Goal: Task Accomplishment & Management: Use online tool/utility

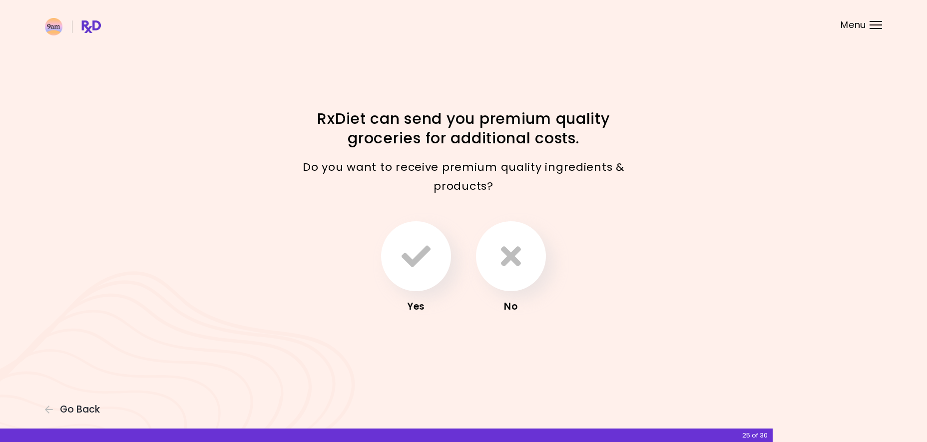
click at [646, 114] on div "RxDiet can send you premium quality groceries for additional costs." at bounding box center [463, 129] width 479 height 41
click at [524, 253] on button "button" at bounding box center [511, 256] width 70 height 70
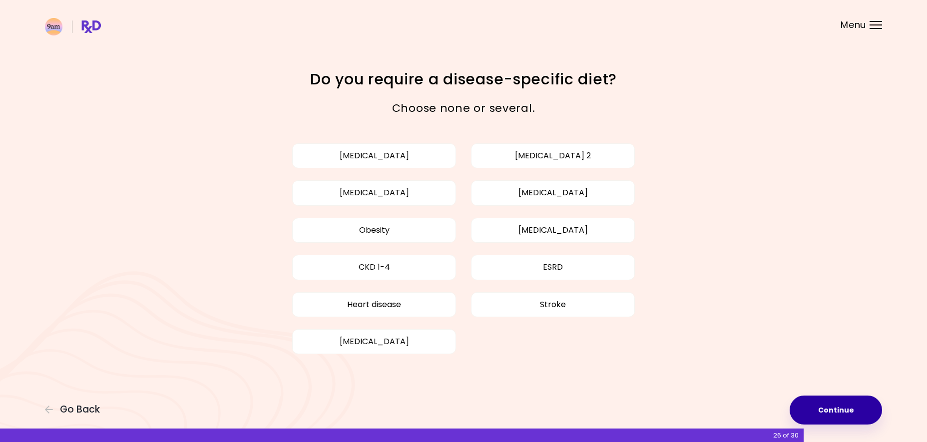
click at [807, 405] on button "Continue" at bounding box center [835, 409] width 92 height 29
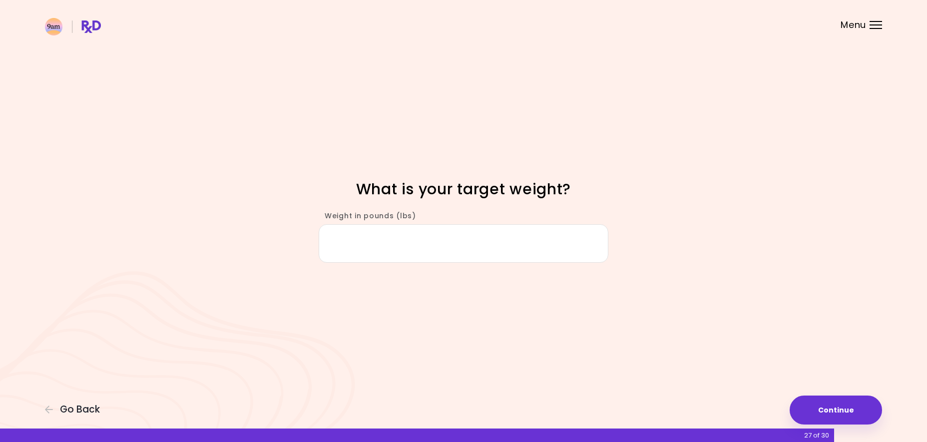
click at [421, 232] on input "Weight in pounds (lbs)" at bounding box center [464, 243] width 290 height 38
type input "***"
click at [833, 408] on button "Continue" at bounding box center [835, 409] width 92 height 29
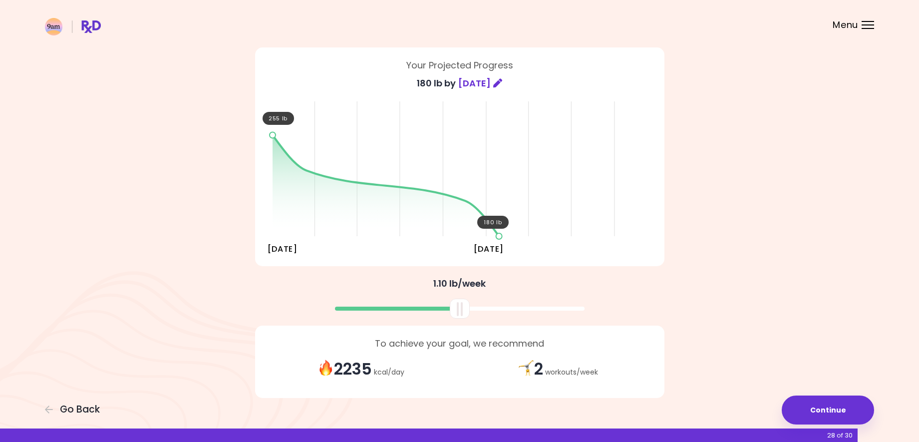
scroll to position [75, 0]
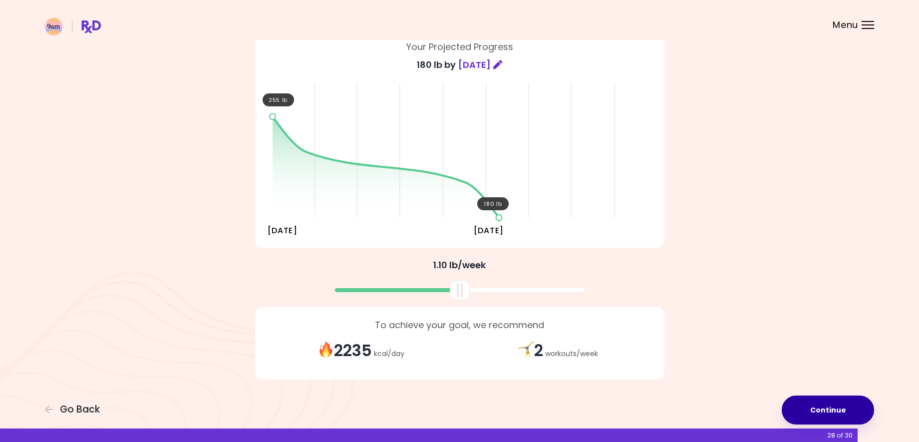
click at [836, 416] on button "Continue" at bounding box center [828, 409] width 92 height 29
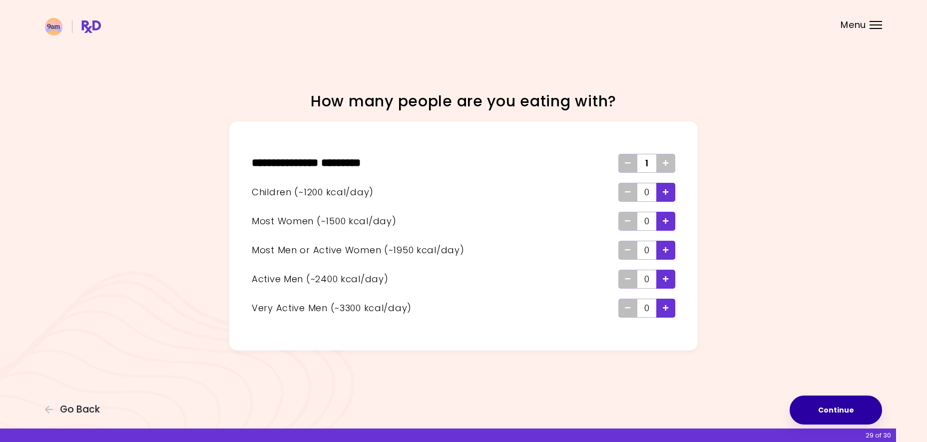
click at [818, 412] on button "Continue" at bounding box center [835, 409] width 92 height 29
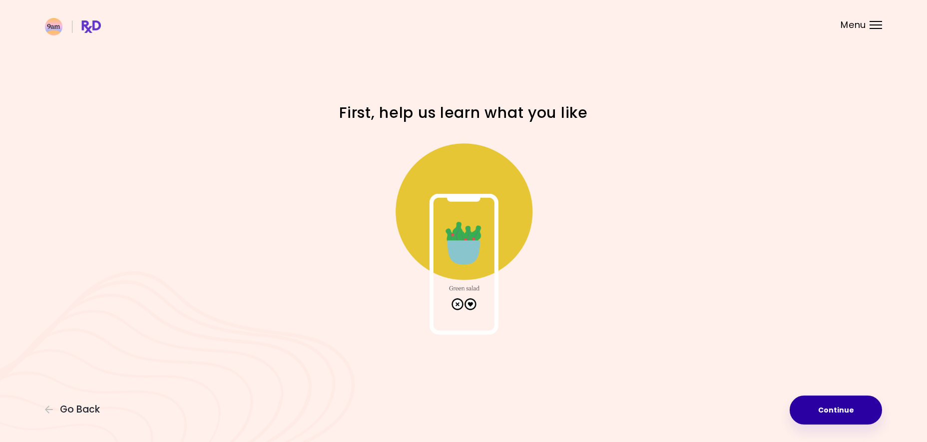
click at [845, 410] on button "Continue" at bounding box center [835, 409] width 92 height 29
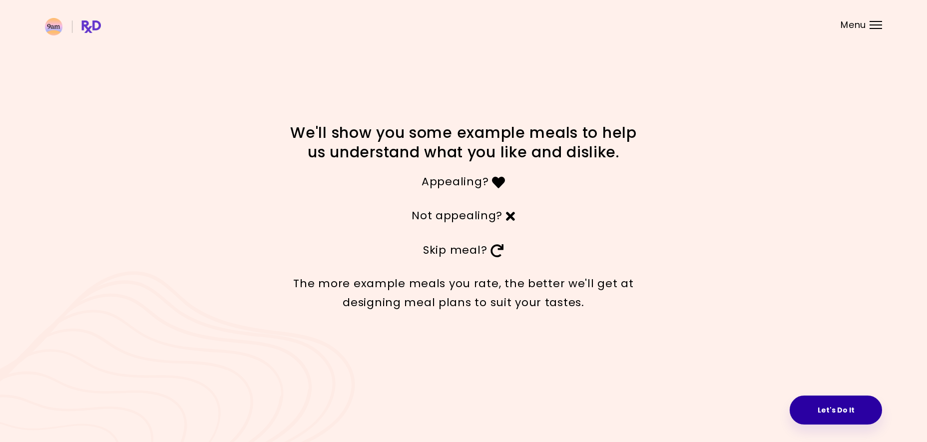
click at [850, 404] on button "Let's Do It" at bounding box center [835, 409] width 92 height 29
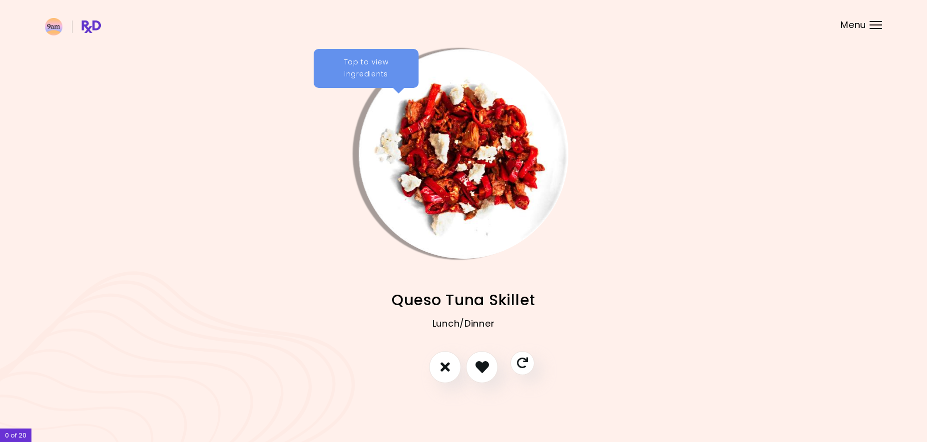
click at [373, 68] on div "Tap to view ingredients" at bounding box center [366, 68] width 105 height 39
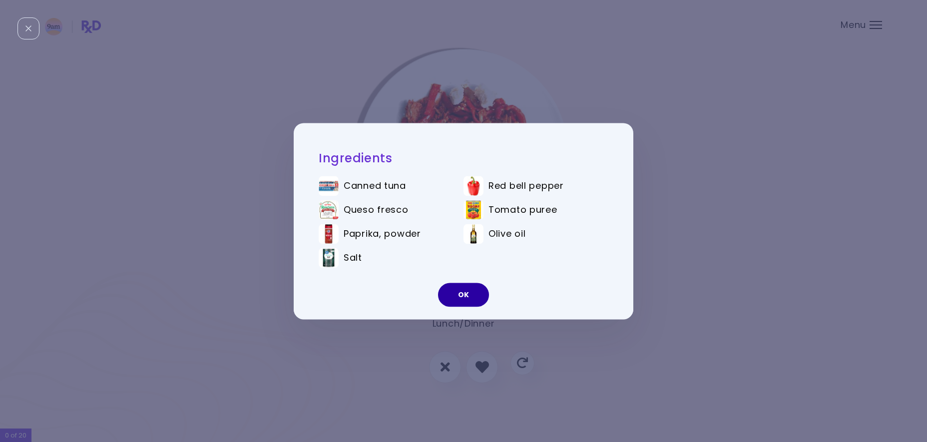
click at [466, 289] on button "OK" at bounding box center [463, 295] width 51 height 24
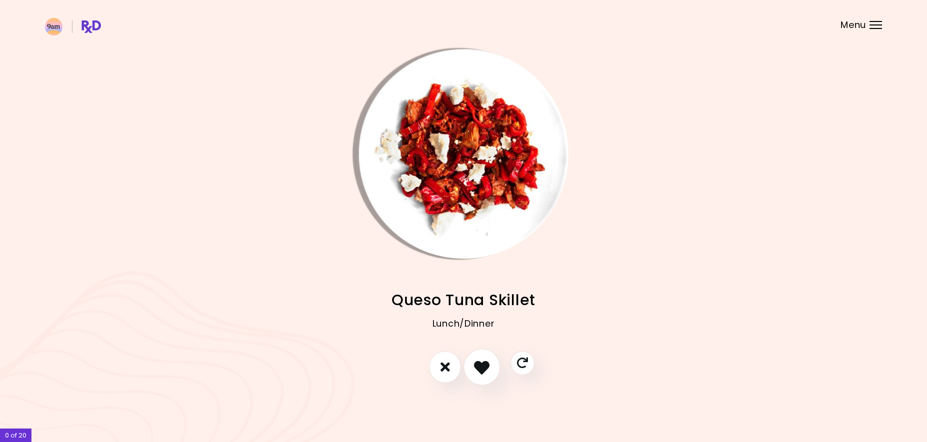
click at [485, 360] on icon "I like this recipe" at bounding box center [481, 366] width 15 height 15
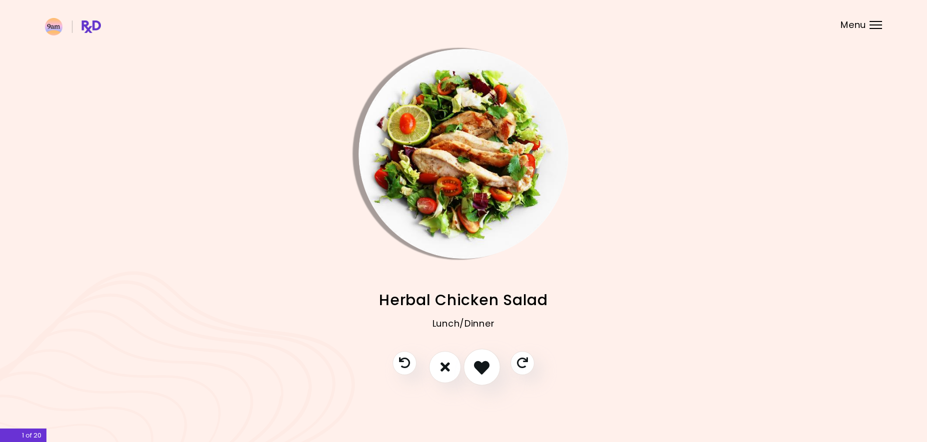
click at [481, 373] on icon "I like this recipe" at bounding box center [481, 366] width 15 height 15
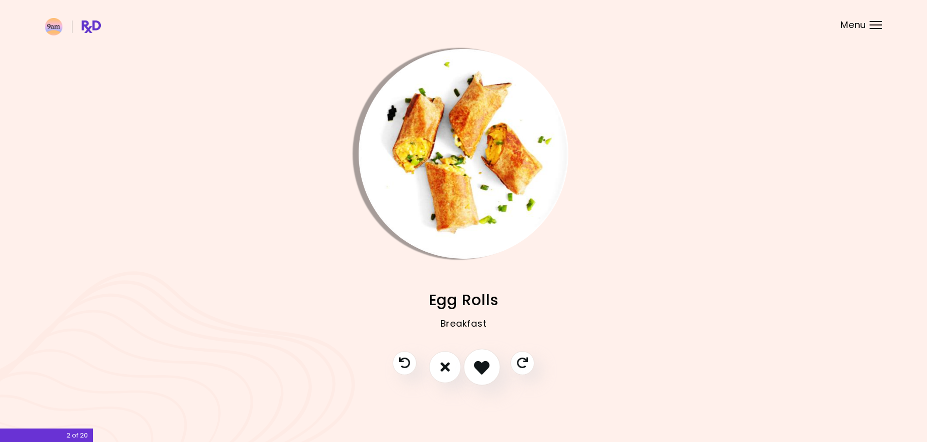
click at [487, 365] on icon "I like this recipe" at bounding box center [481, 366] width 15 height 15
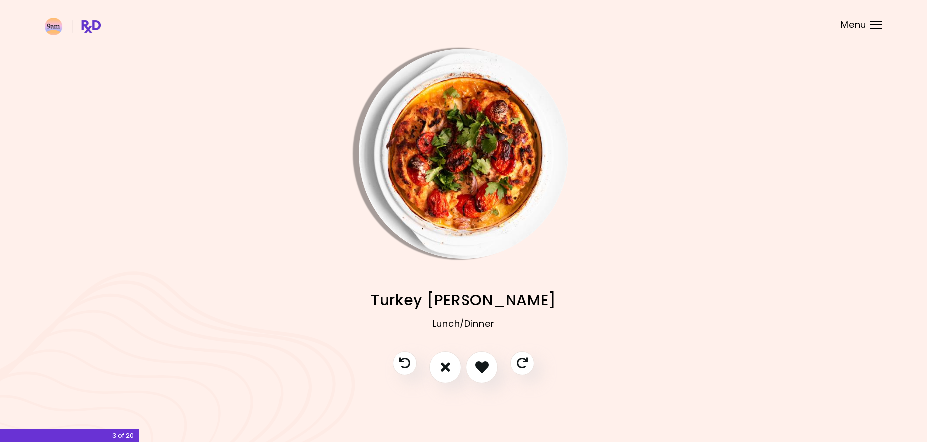
click at [480, 189] on img "Info - Turkey Tomato Casserole" at bounding box center [464, 154] width 210 height 210
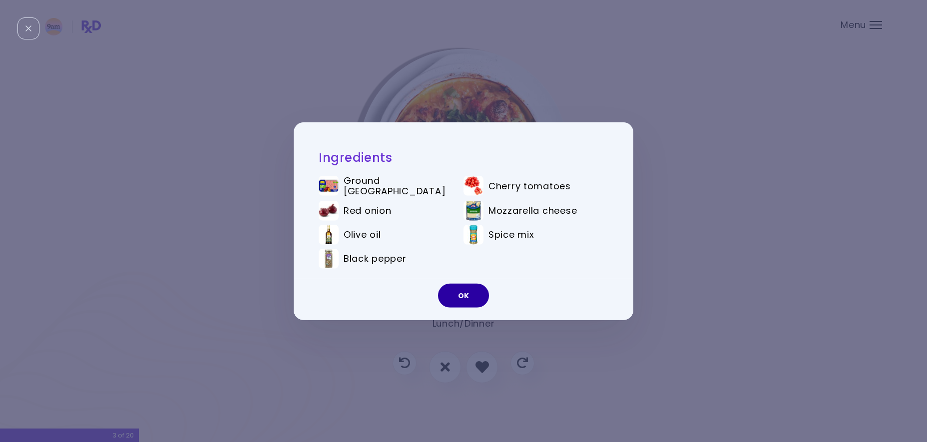
click at [461, 297] on button "OK" at bounding box center [463, 296] width 51 height 24
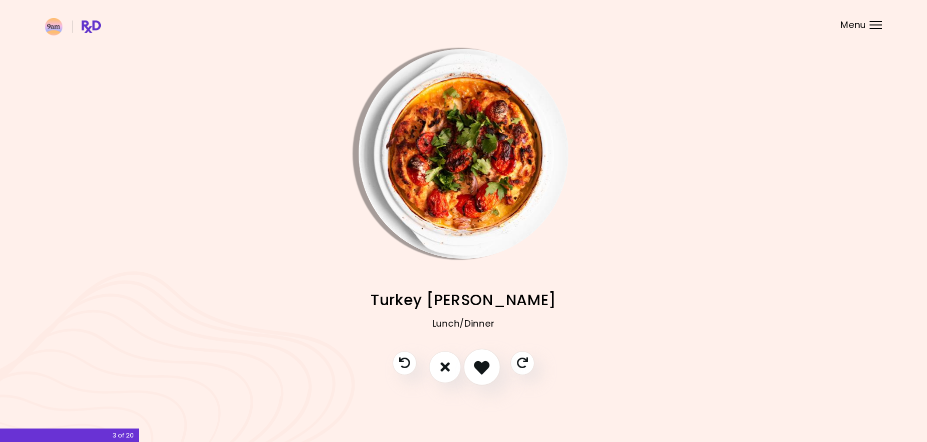
click at [483, 376] on button "I like this recipe" at bounding box center [481, 367] width 37 height 37
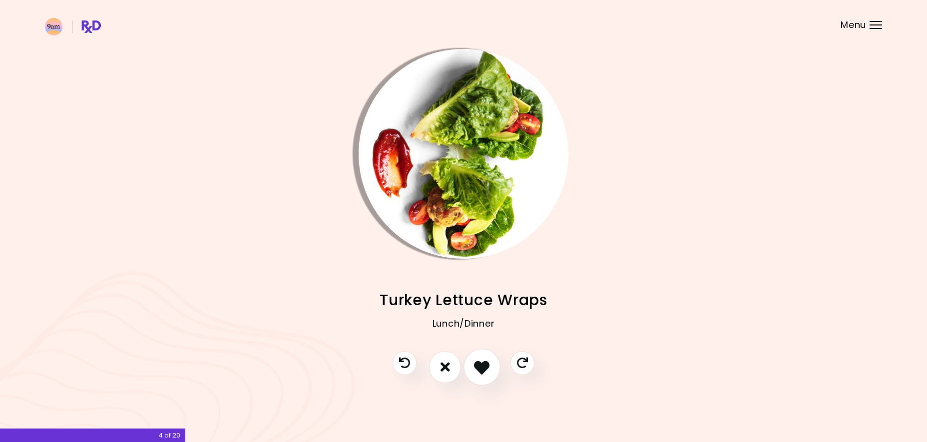
click at [478, 367] on icon "I like this recipe" at bounding box center [481, 366] width 15 height 15
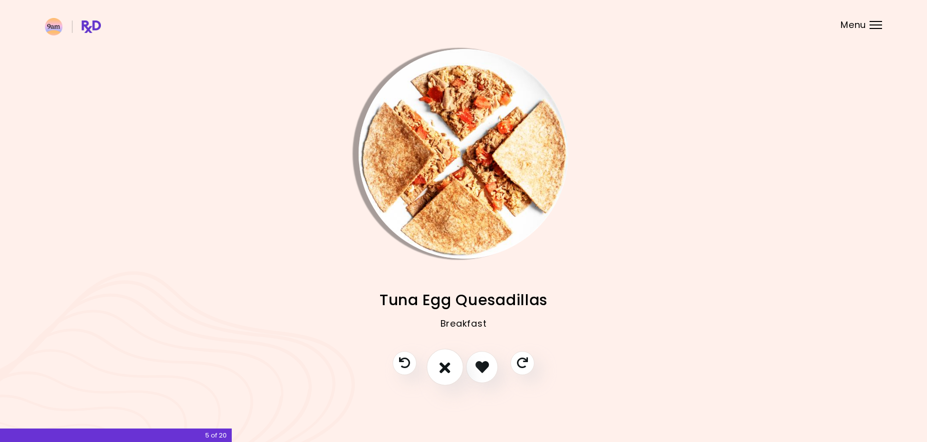
click at [446, 365] on icon "I don't like this recipe" at bounding box center [444, 366] width 11 height 15
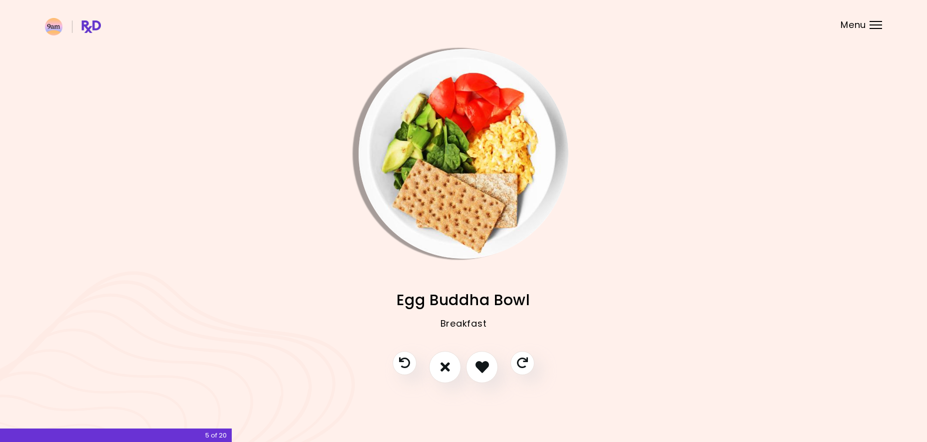
click at [485, 193] on img "Info - Egg Buddha Bowl" at bounding box center [464, 154] width 210 height 210
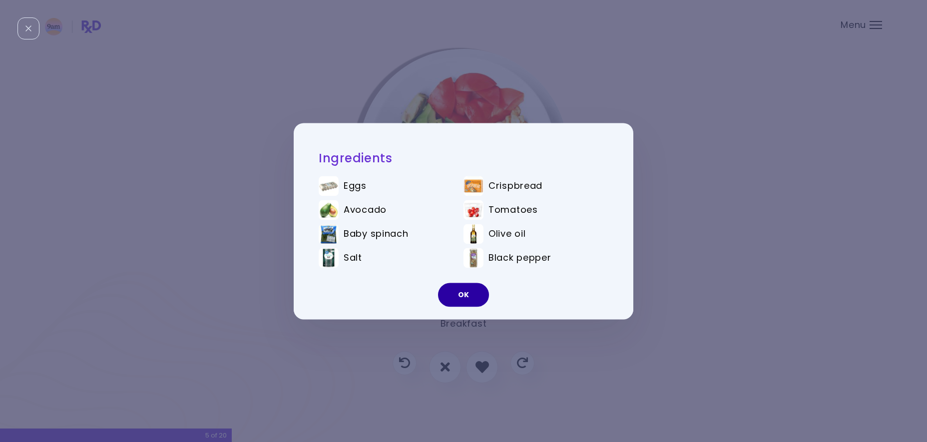
click at [466, 292] on button "OK" at bounding box center [463, 295] width 51 height 24
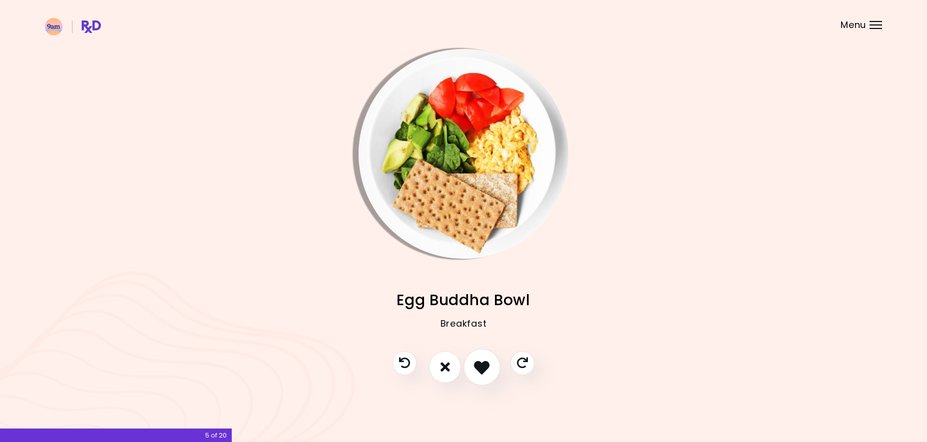
click at [483, 355] on button "I like this recipe" at bounding box center [481, 367] width 37 height 37
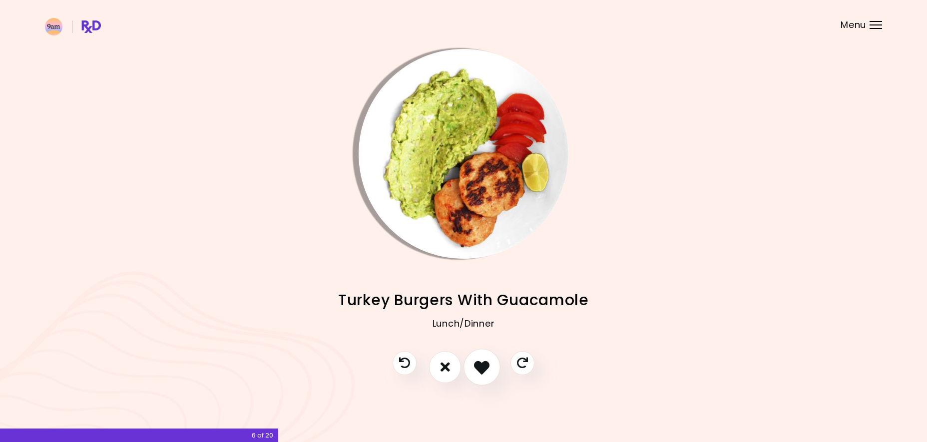
click at [484, 359] on icon "I like this recipe" at bounding box center [481, 366] width 15 height 15
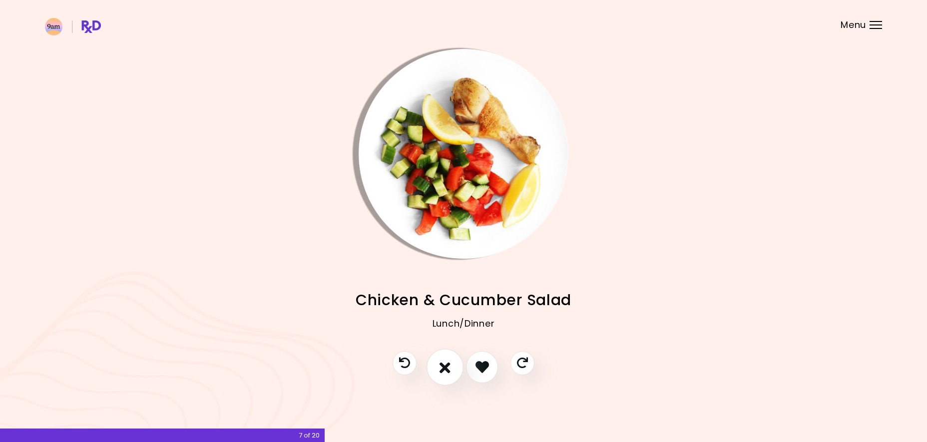
click at [442, 365] on icon "I don't like this recipe" at bounding box center [444, 366] width 11 height 15
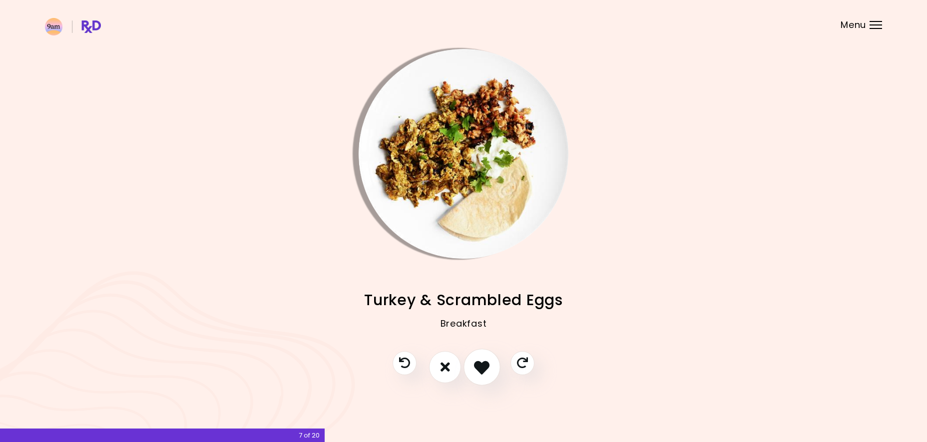
click at [486, 362] on icon "I like this recipe" at bounding box center [481, 366] width 15 height 15
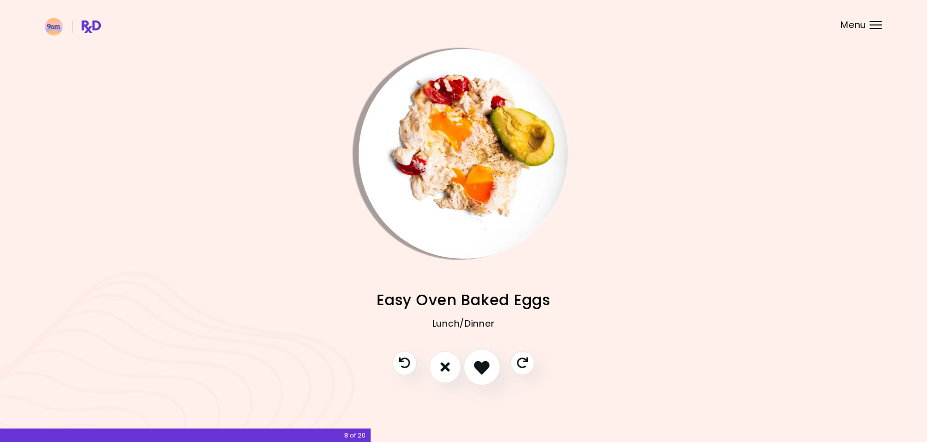
click at [485, 372] on icon "I like this recipe" at bounding box center [481, 366] width 15 height 15
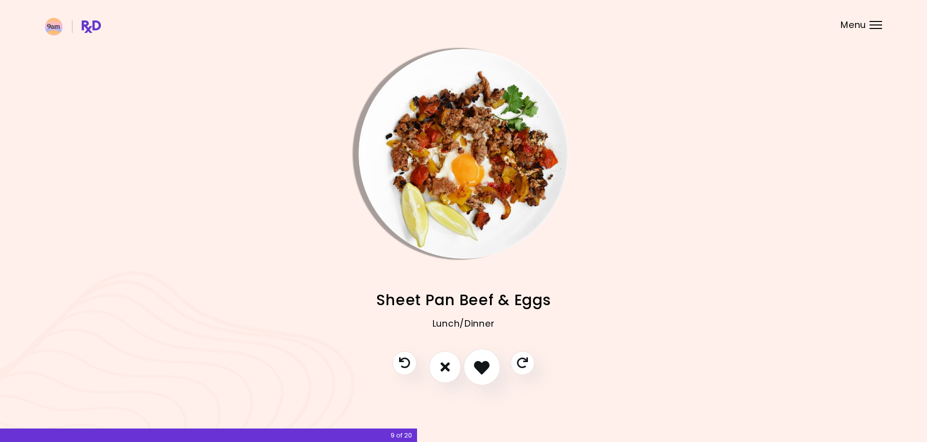
click at [488, 369] on icon "I like this recipe" at bounding box center [481, 366] width 15 height 15
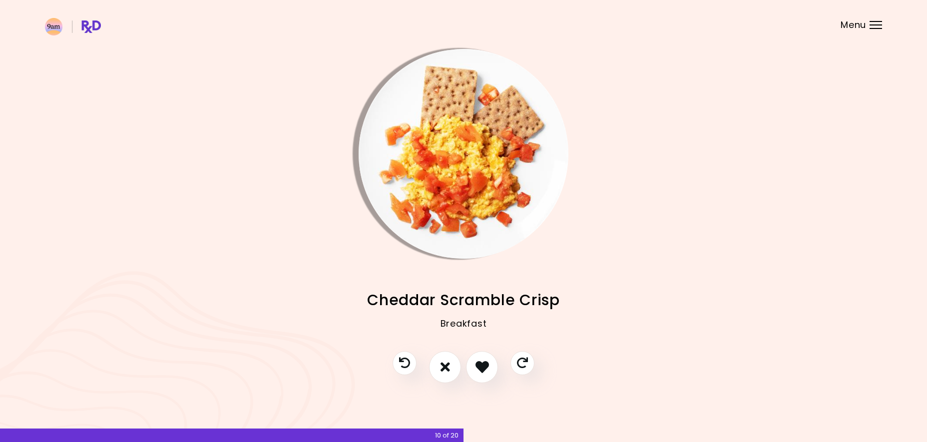
click at [455, 168] on img "Info - Cheddar Scramble Crisp" at bounding box center [464, 154] width 210 height 210
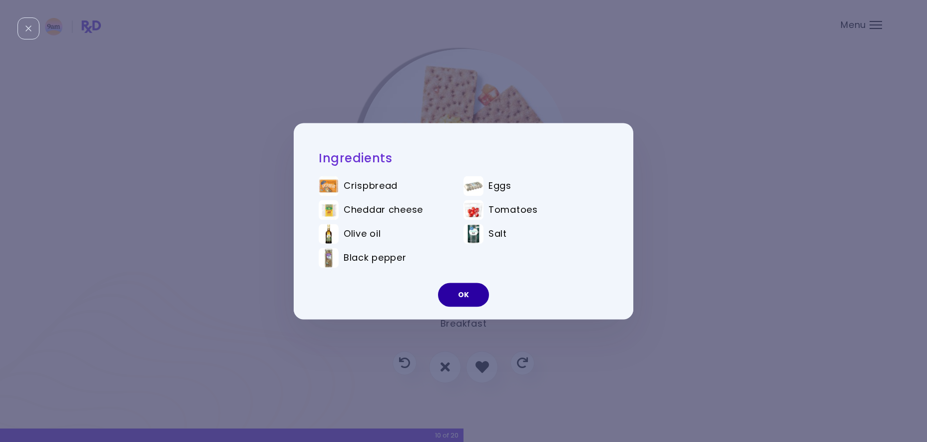
click at [474, 300] on button "OK" at bounding box center [463, 295] width 51 height 24
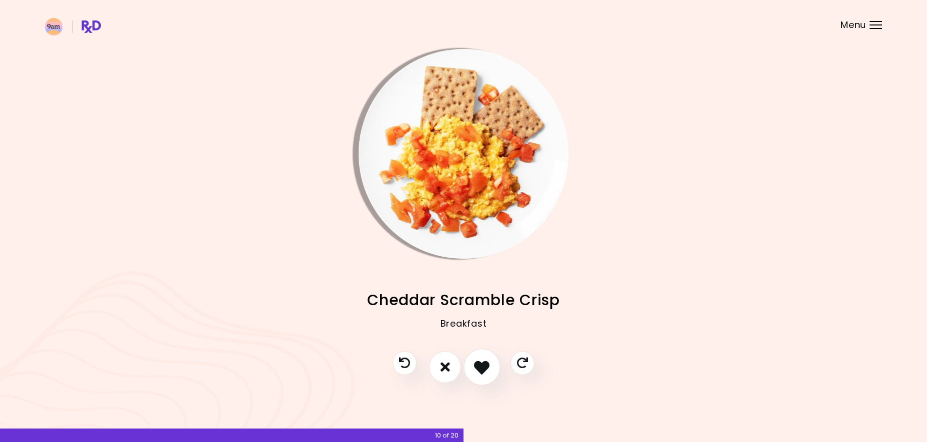
click at [485, 363] on icon "I like this recipe" at bounding box center [481, 366] width 15 height 15
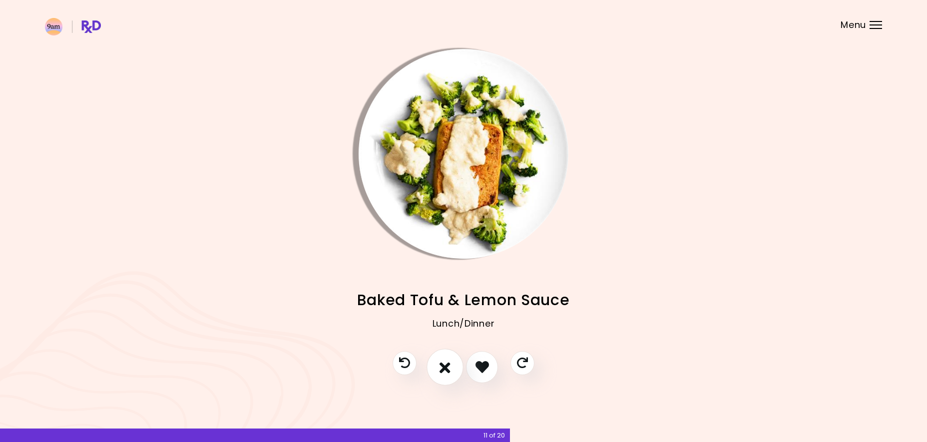
click at [451, 368] on button "I don't like this recipe" at bounding box center [444, 367] width 37 height 37
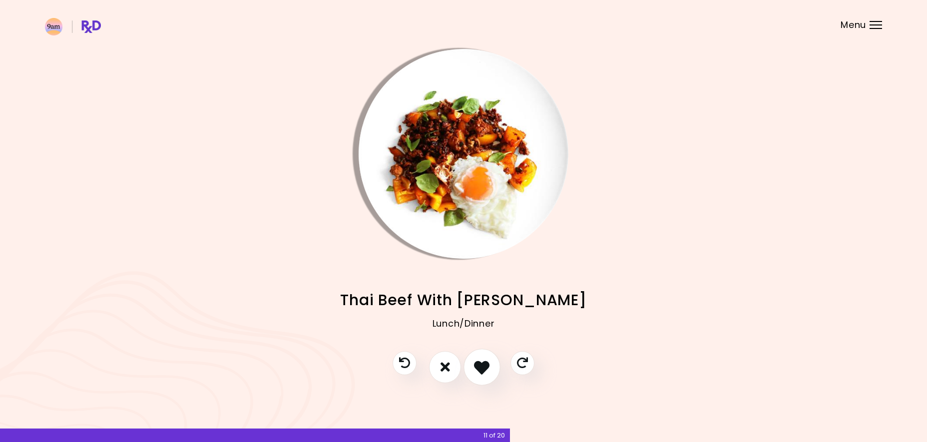
click at [486, 370] on icon "I like this recipe" at bounding box center [481, 366] width 15 height 15
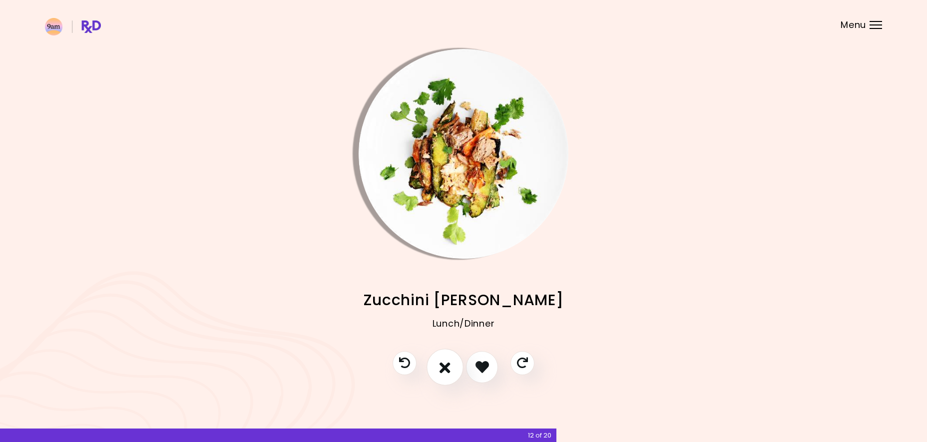
click at [454, 366] on button "I don't like this recipe" at bounding box center [444, 367] width 37 height 37
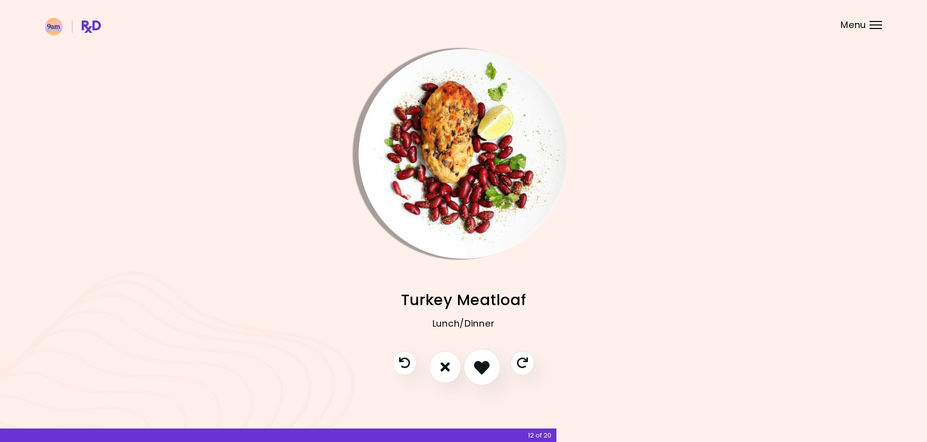
click at [486, 368] on icon "I like this recipe" at bounding box center [481, 366] width 15 height 15
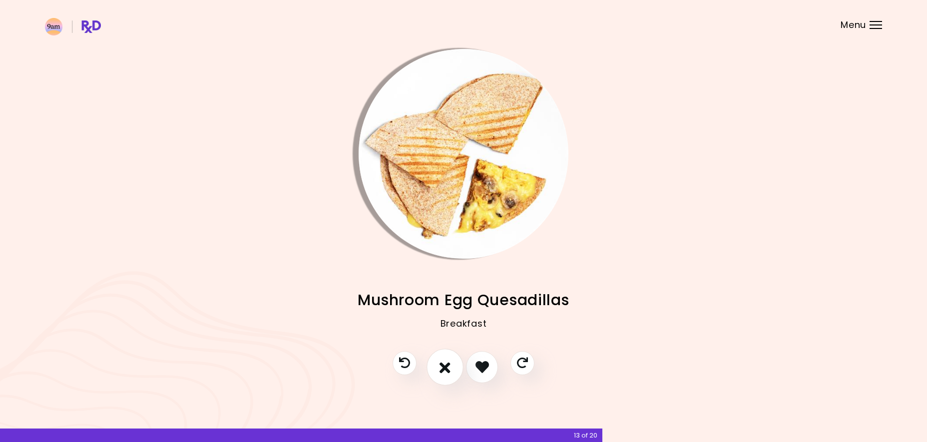
click at [446, 374] on icon "I don't like this recipe" at bounding box center [444, 366] width 11 height 15
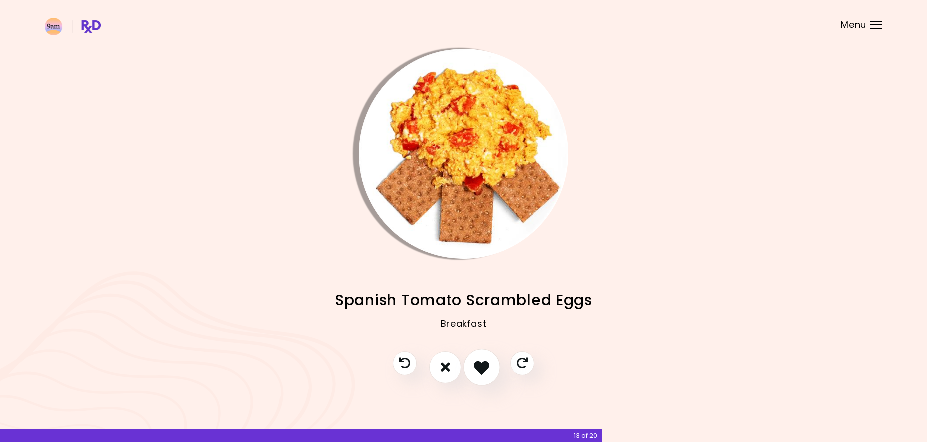
click at [484, 366] on icon "I like this recipe" at bounding box center [481, 366] width 15 height 15
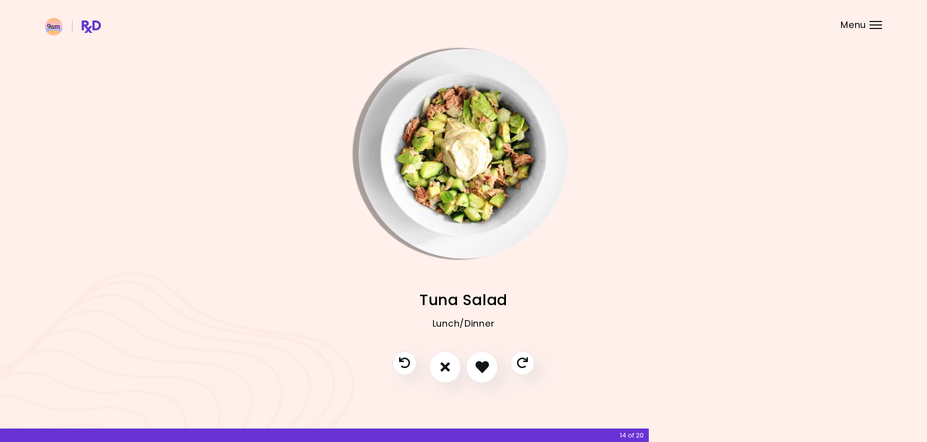
click at [456, 232] on img "Info - Tuna Salad" at bounding box center [464, 154] width 210 height 210
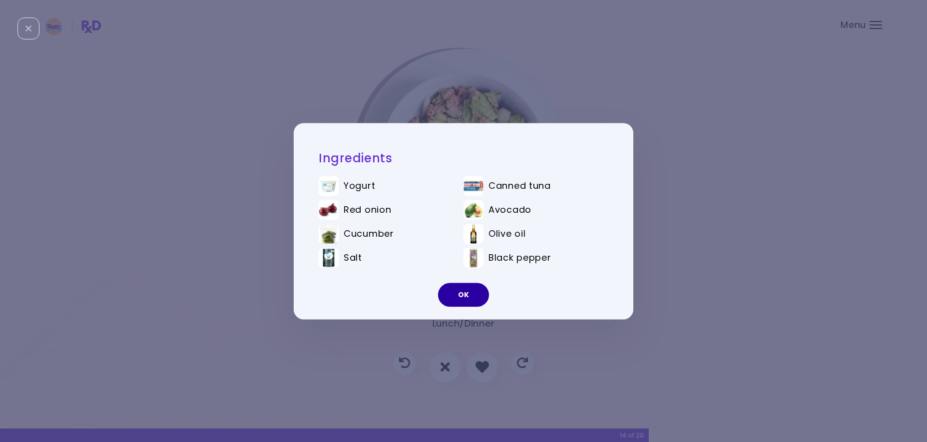
click at [473, 295] on button "OK" at bounding box center [463, 295] width 51 height 24
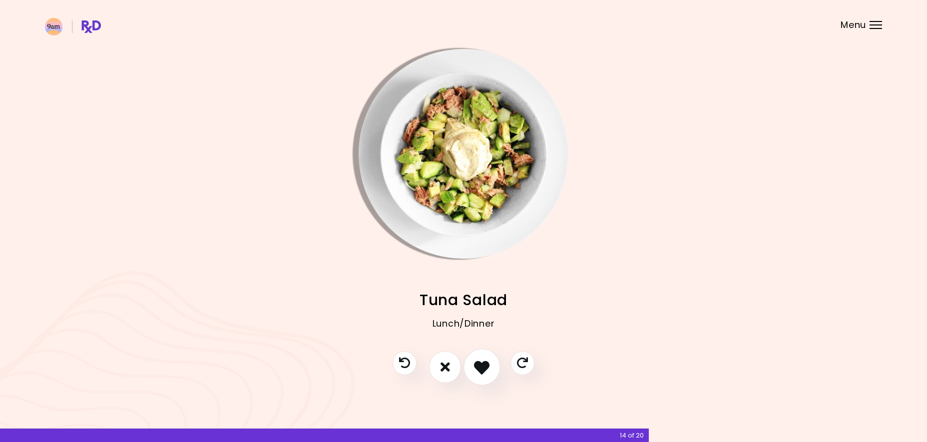
click at [479, 366] on icon "I like this recipe" at bounding box center [481, 366] width 15 height 15
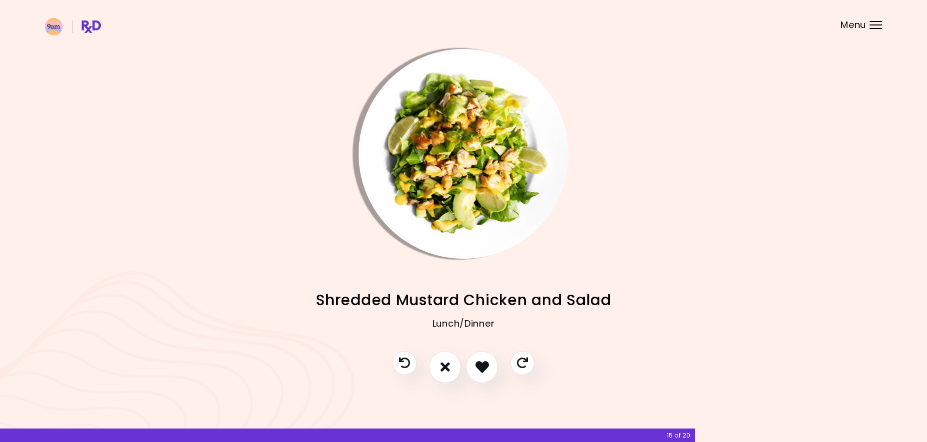
click at [496, 189] on img "Info - Shredded Mustard Chicken and Salad" at bounding box center [464, 154] width 210 height 210
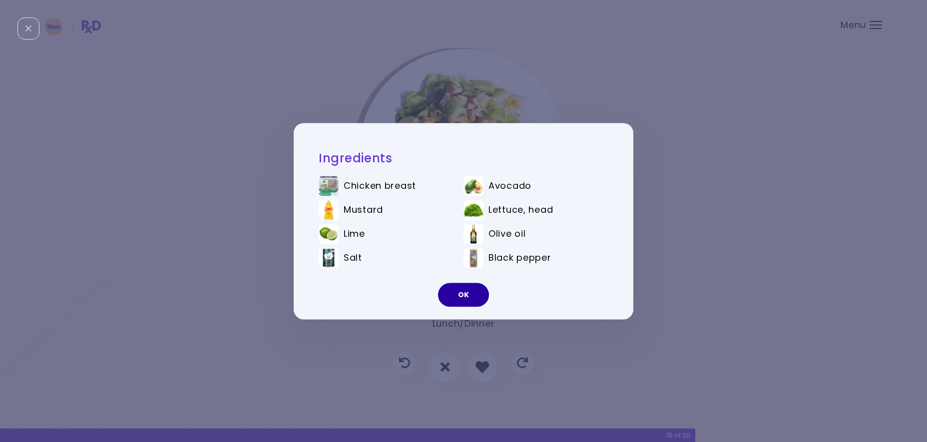
click at [460, 296] on button "OK" at bounding box center [463, 295] width 51 height 24
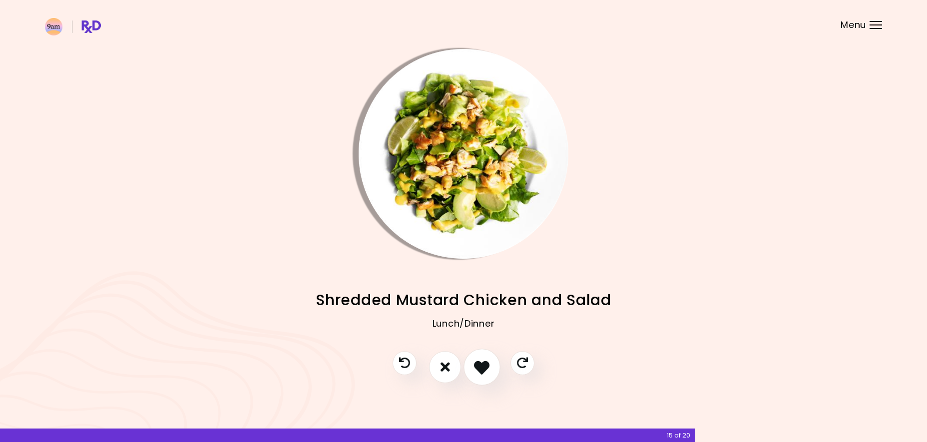
click at [475, 362] on icon "I like this recipe" at bounding box center [481, 366] width 15 height 15
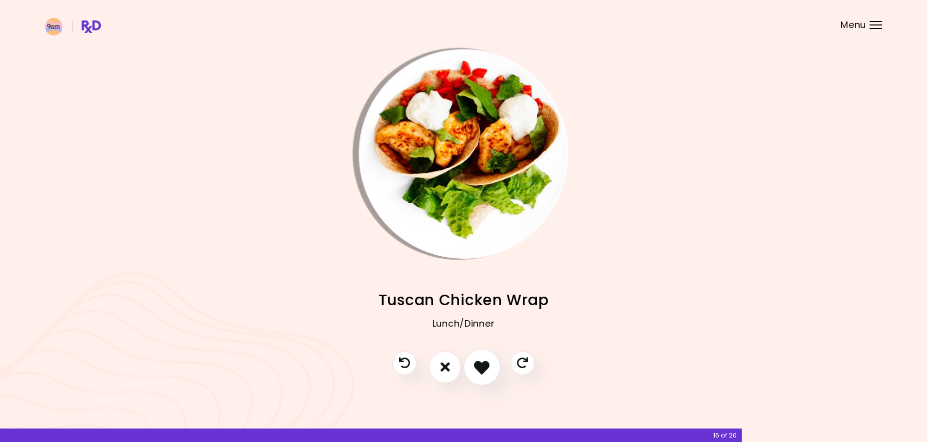
click at [485, 367] on icon "I like this recipe" at bounding box center [481, 366] width 15 height 15
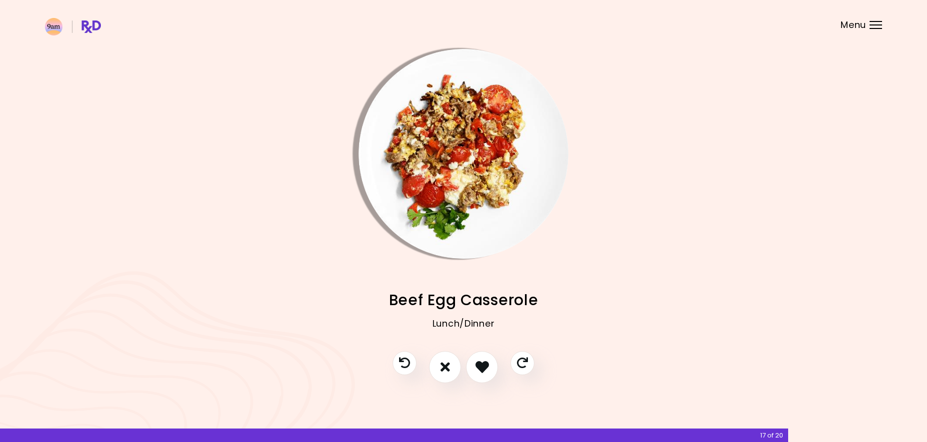
click at [479, 191] on img "Info - Beef Egg Casserole" at bounding box center [464, 154] width 210 height 210
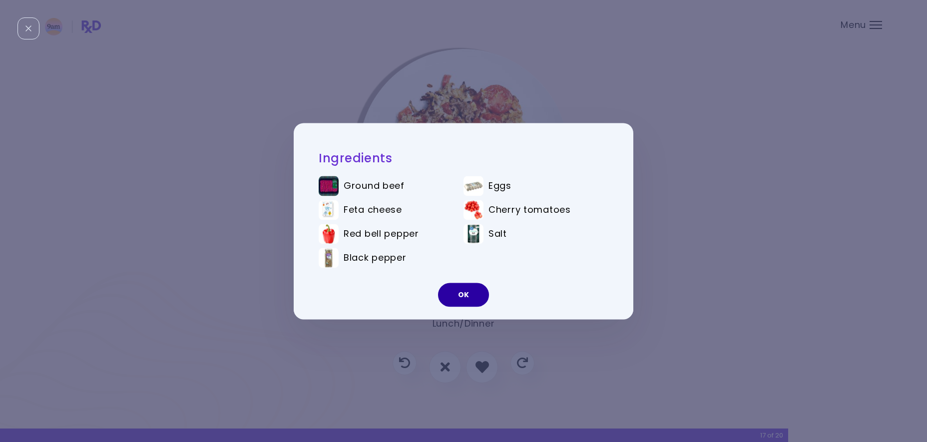
click at [466, 290] on button "OK" at bounding box center [463, 295] width 51 height 24
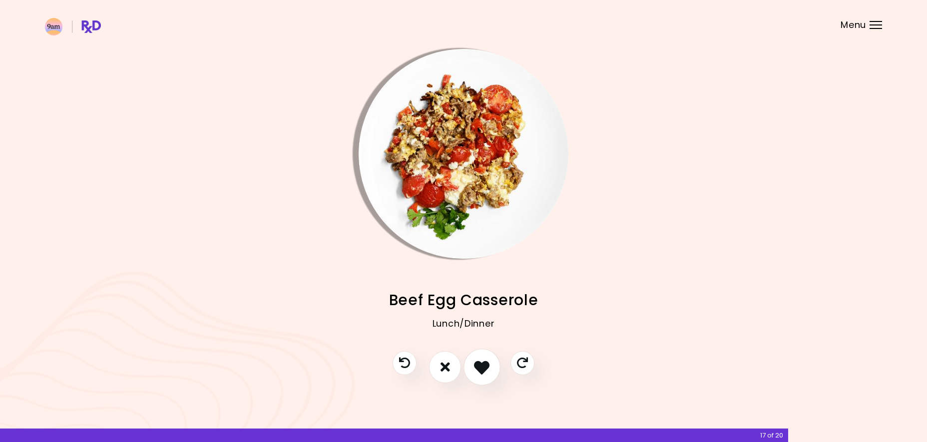
click at [476, 366] on button "I like this recipe" at bounding box center [481, 367] width 37 height 37
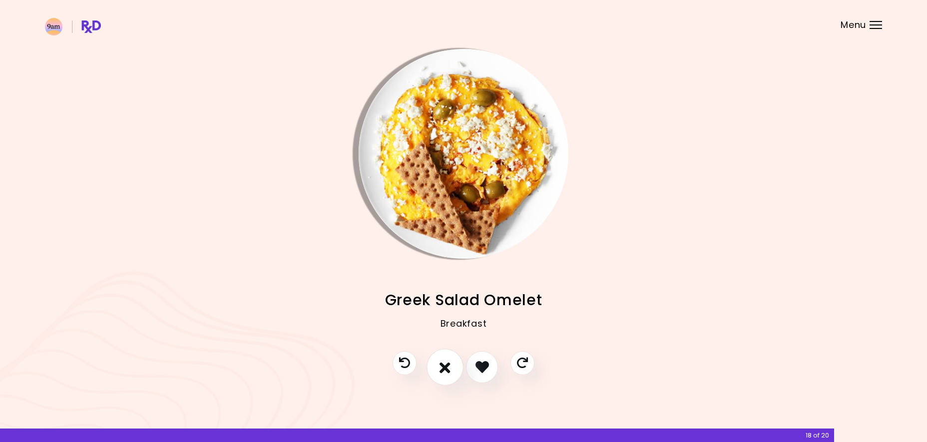
click at [442, 369] on icon "I don't like this recipe" at bounding box center [444, 366] width 11 height 15
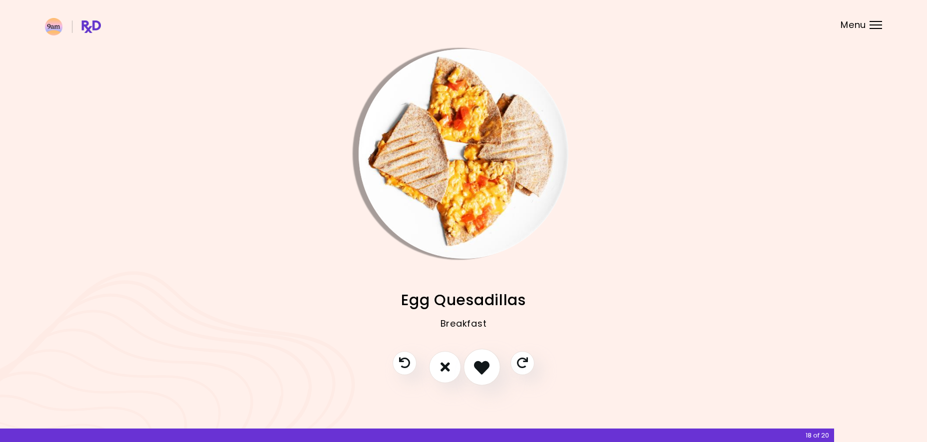
click at [481, 365] on icon "I like this recipe" at bounding box center [481, 366] width 15 height 15
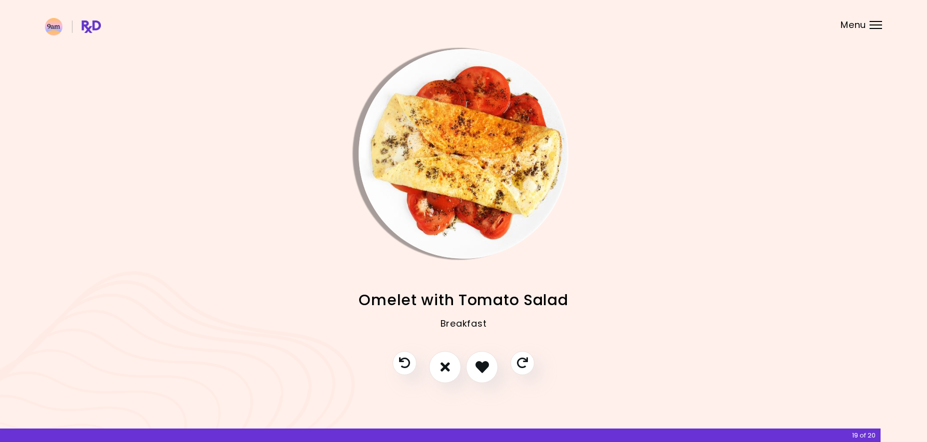
click at [457, 212] on img "Info - Omelet with Tomato Salad" at bounding box center [464, 154] width 210 height 210
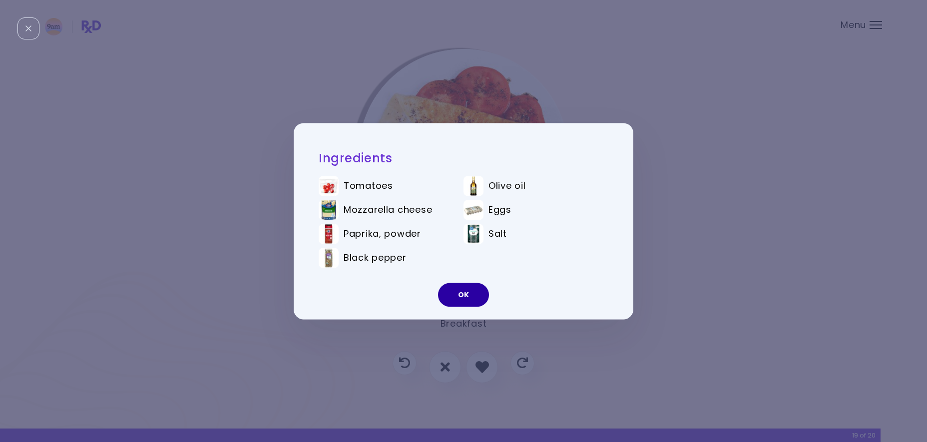
click at [467, 297] on button "OK" at bounding box center [463, 295] width 51 height 24
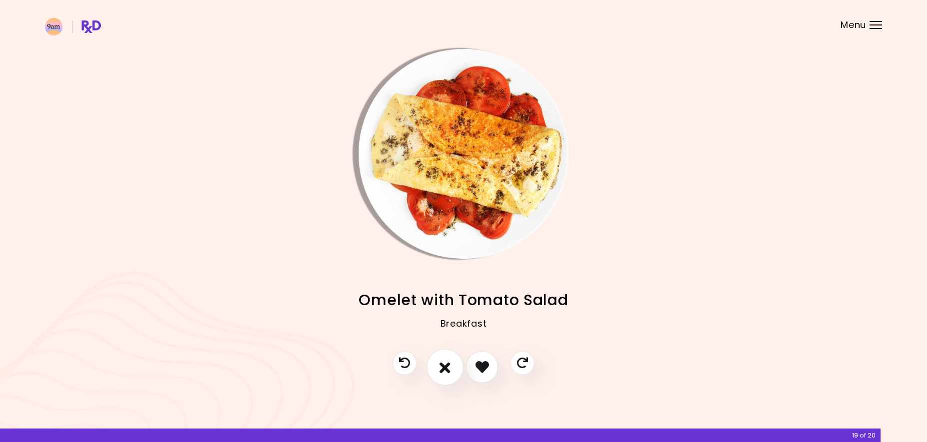
click at [443, 365] on icon "I don't like this recipe" at bounding box center [444, 366] width 11 height 15
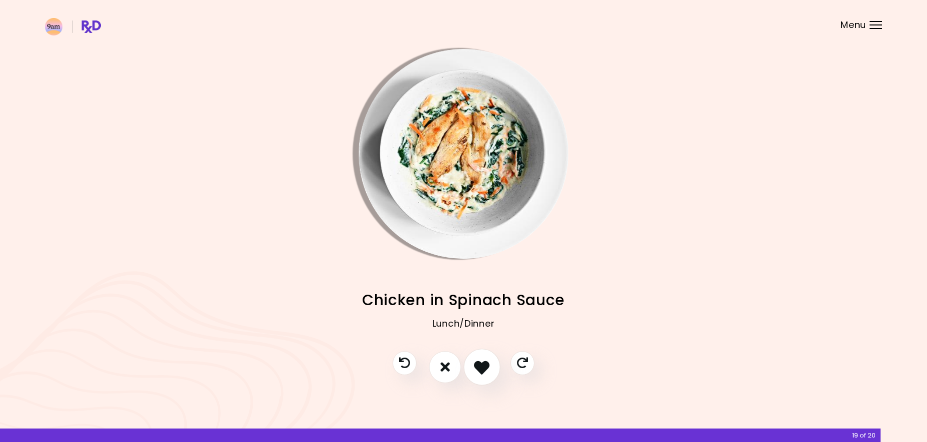
click at [477, 371] on icon "I like this recipe" at bounding box center [481, 366] width 15 height 15
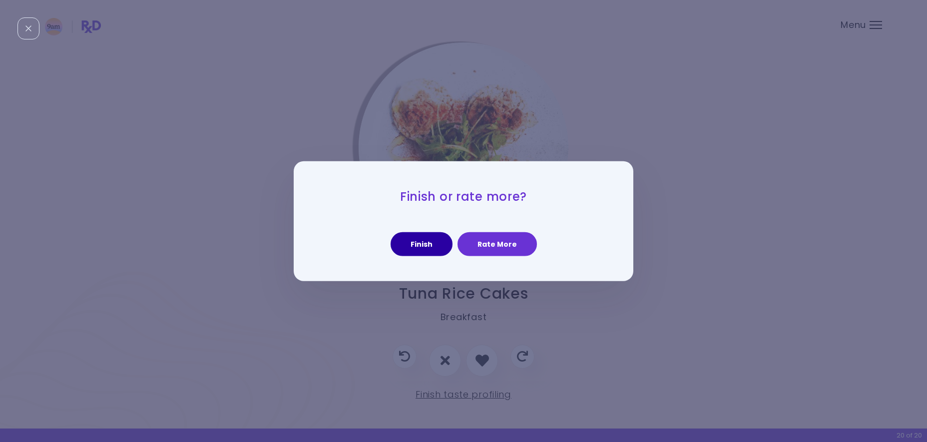
click at [435, 245] on button "Finish" at bounding box center [421, 244] width 62 height 24
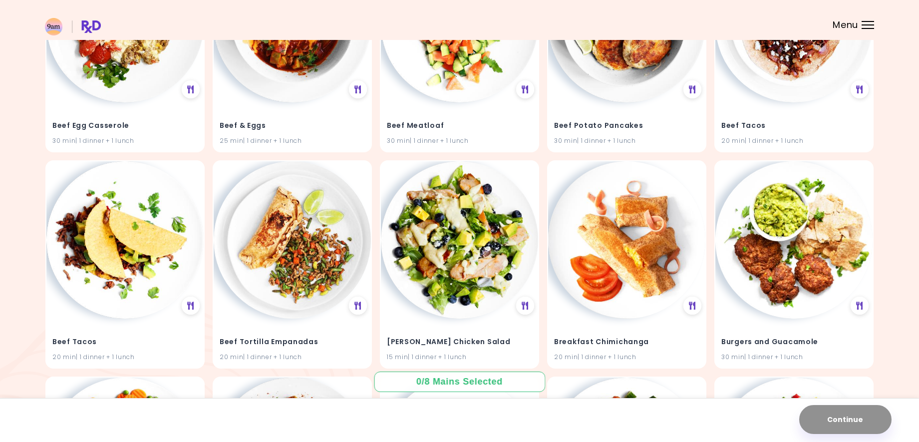
scroll to position [649, 0]
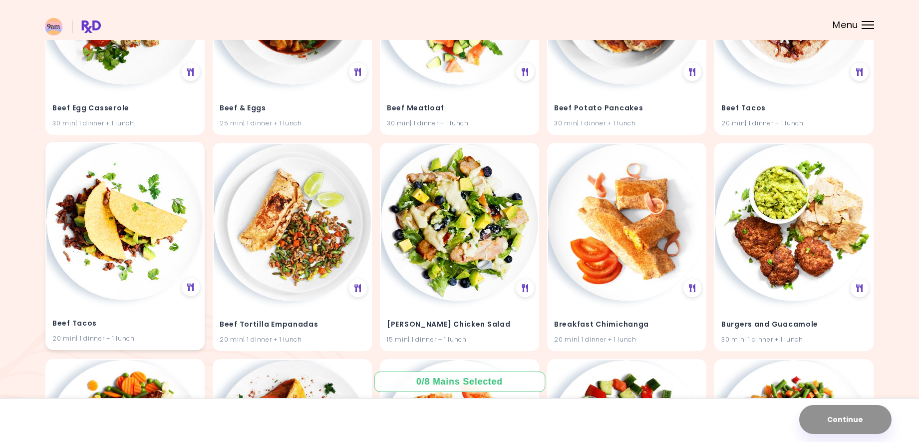
click at [128, 213] on img at bounding box center [124, 221] width 157 height 157
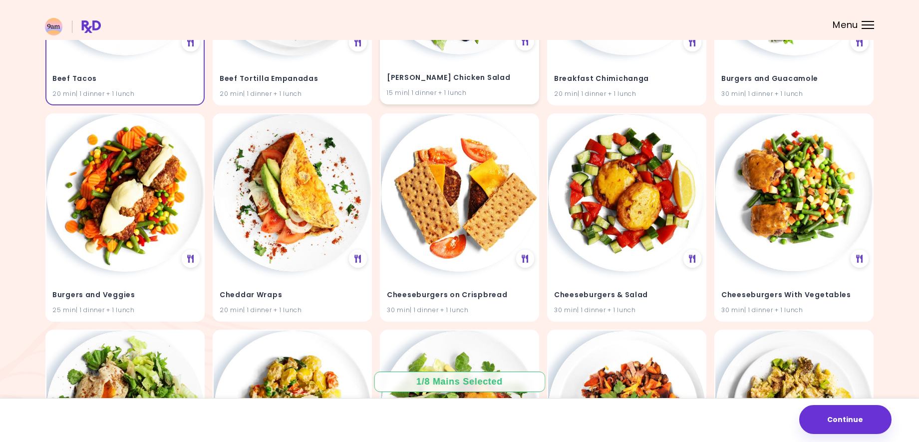
scroll to position [899, 0]
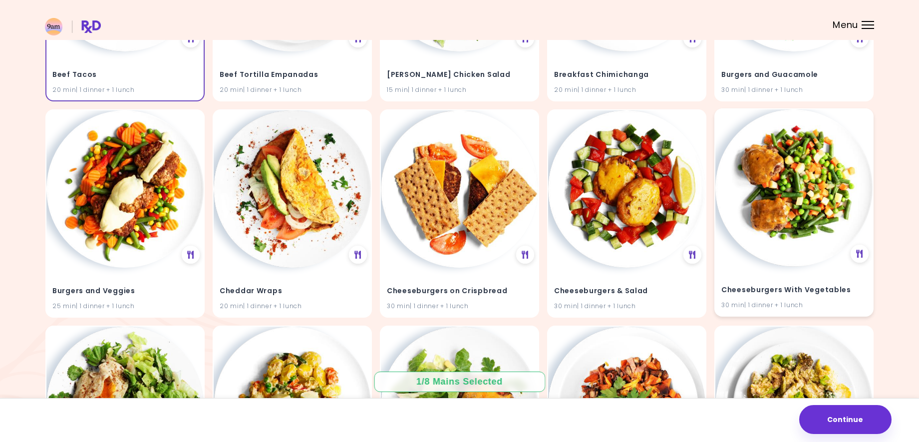
click at [779, 183] on img at bounding box center [794, 187] width 157 height 157
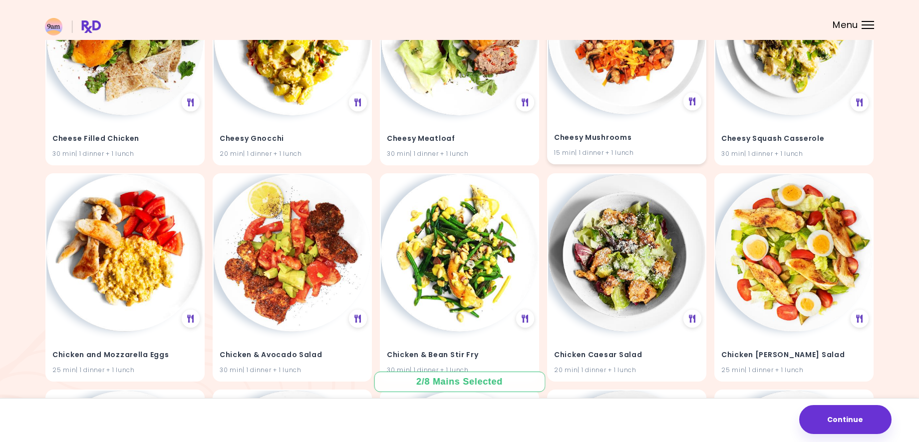
scroll to position [1298, 0]
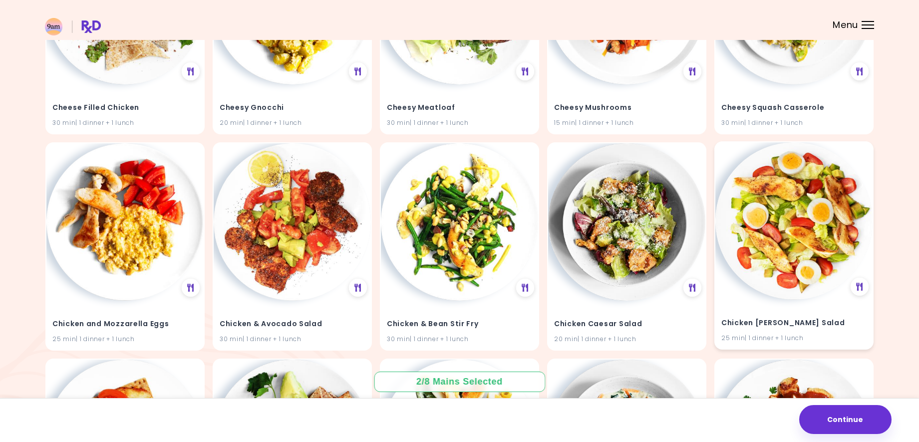
click at [750, 206] on img at bounding box center [794, 220] width 157 height 157
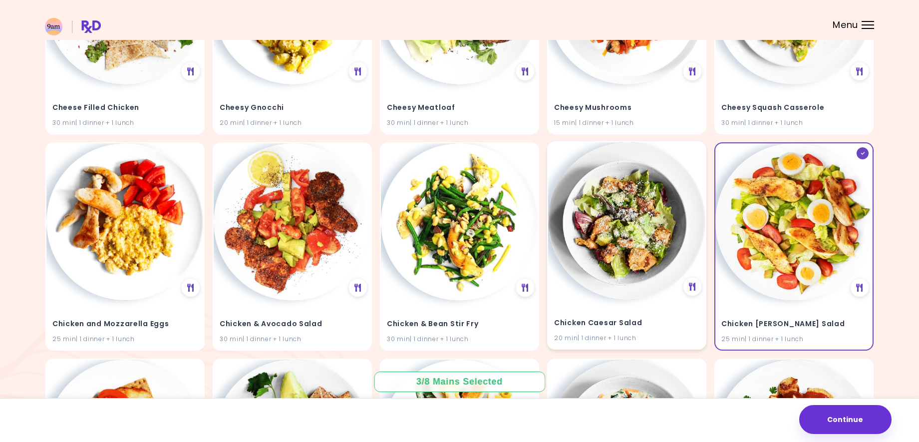
click at [646, 218] on img at bounding box center [626, 220] width 157 height 157
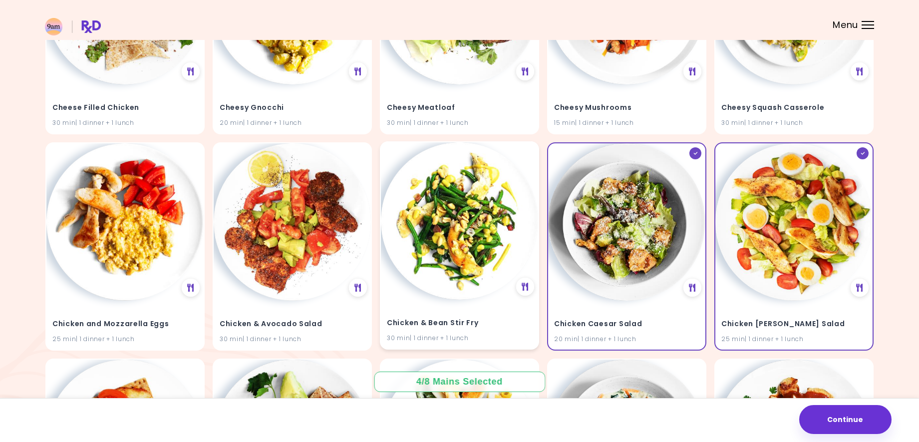
click at [475, 216] on img at bounding box center [459, 220] width 157 height 157
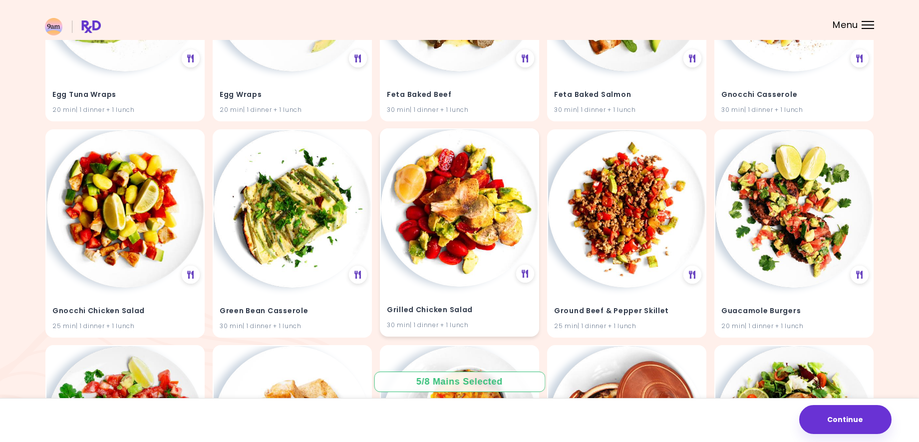
scroll to position [3495, 0]
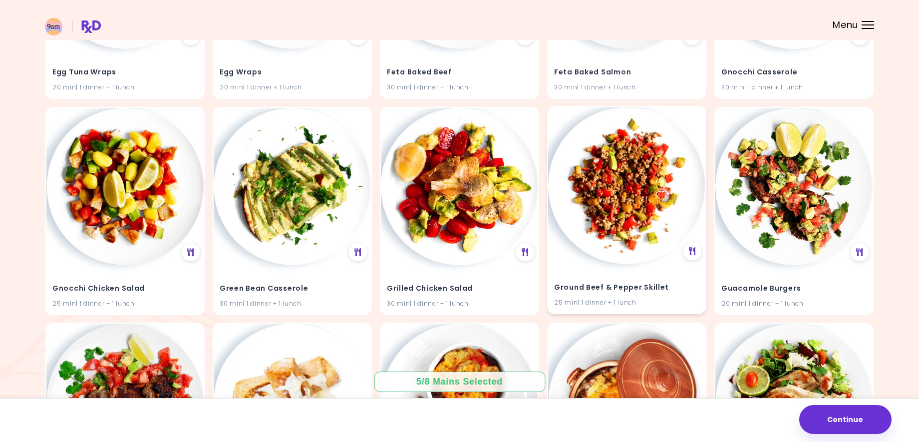
click at [613, 194] on img at bounding box center [626, 185] width 157 height 157
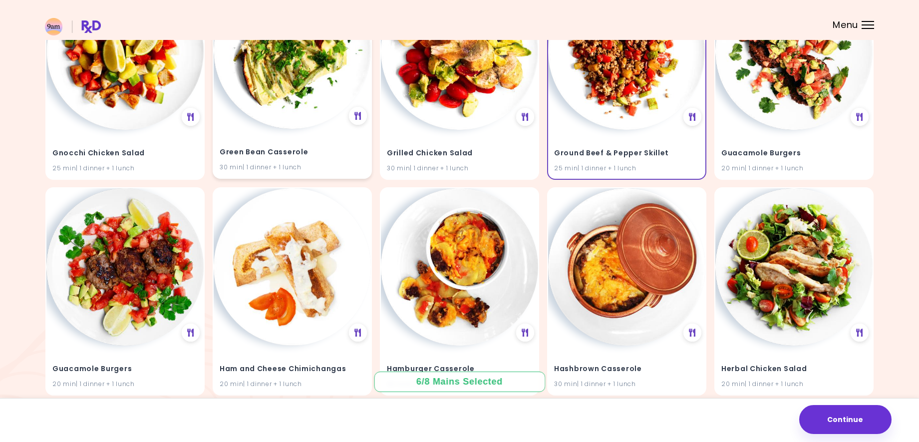
scroll to position [3695, 0]
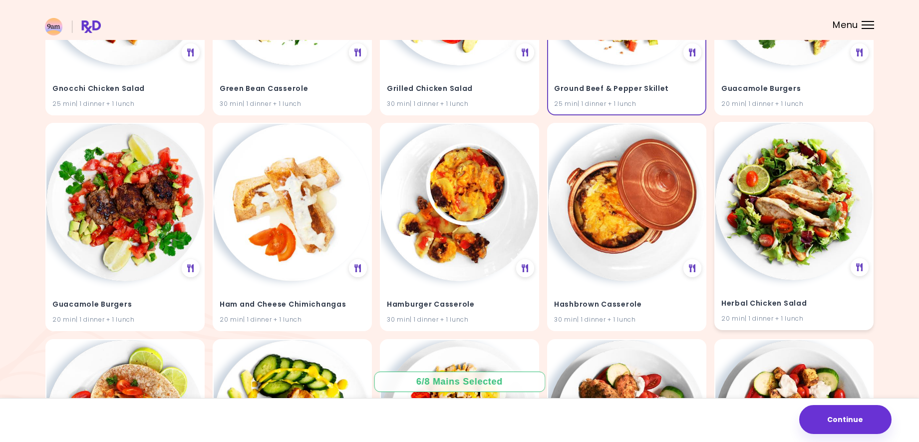
click at [785, 185] on img at bounding box center [794, 201] width 157 height 157
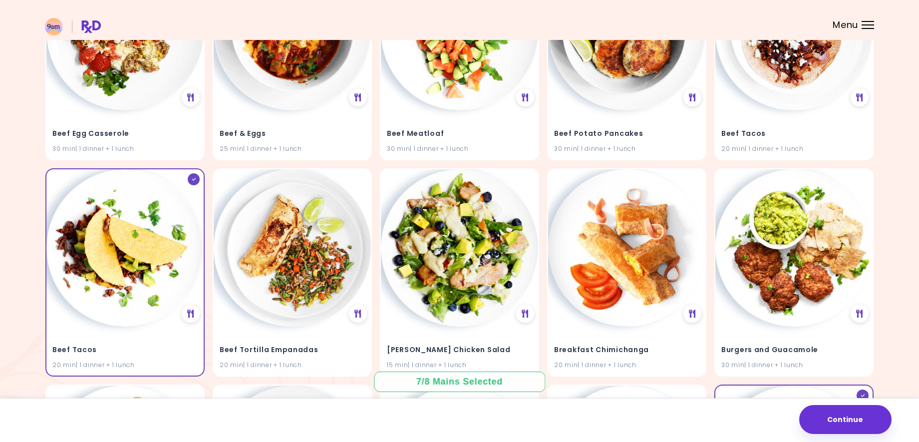
scroll to position [649, 0]
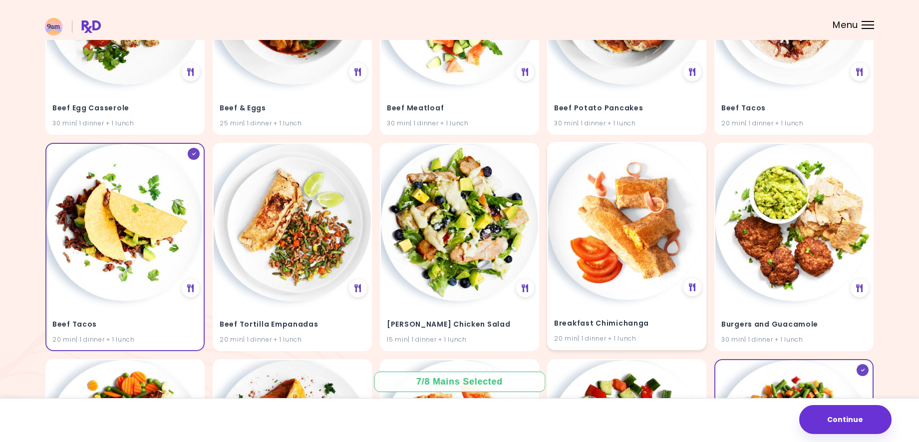
click at [596, 222] on img at bounding box center [626, 221] width 157 height 157
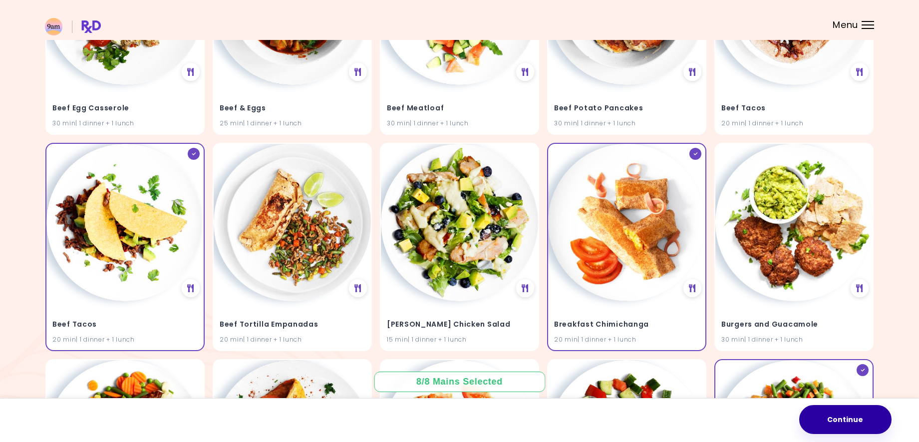
click at [822, 414] on button "Continue" at bounding box center [845, 419] width 92 height 29
